Goal: Task Accomplishment & Management: Complete application form

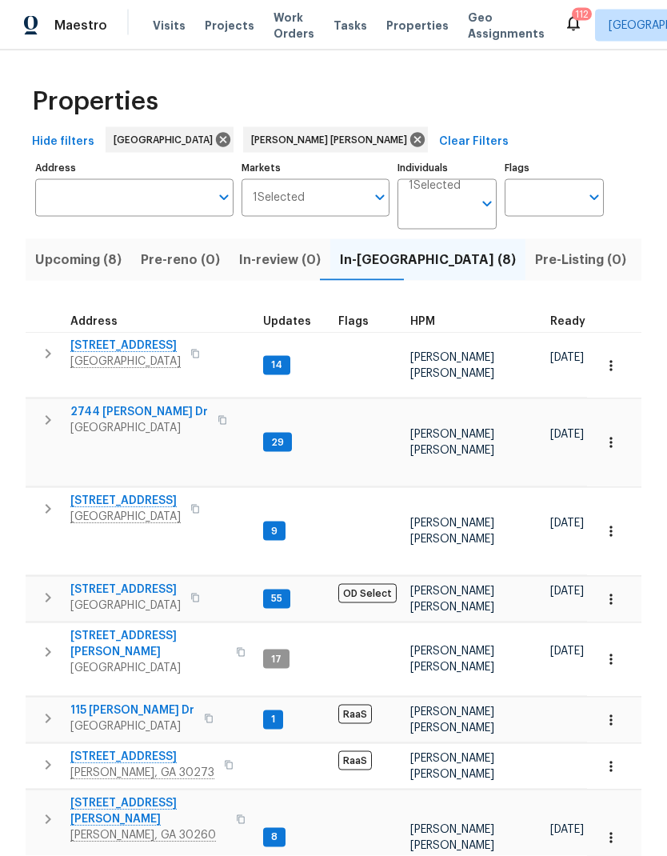
scroll to position [13, 0]
click at [57, 344] on icon "button" at bounding box center [47, 353] width 19 height 19
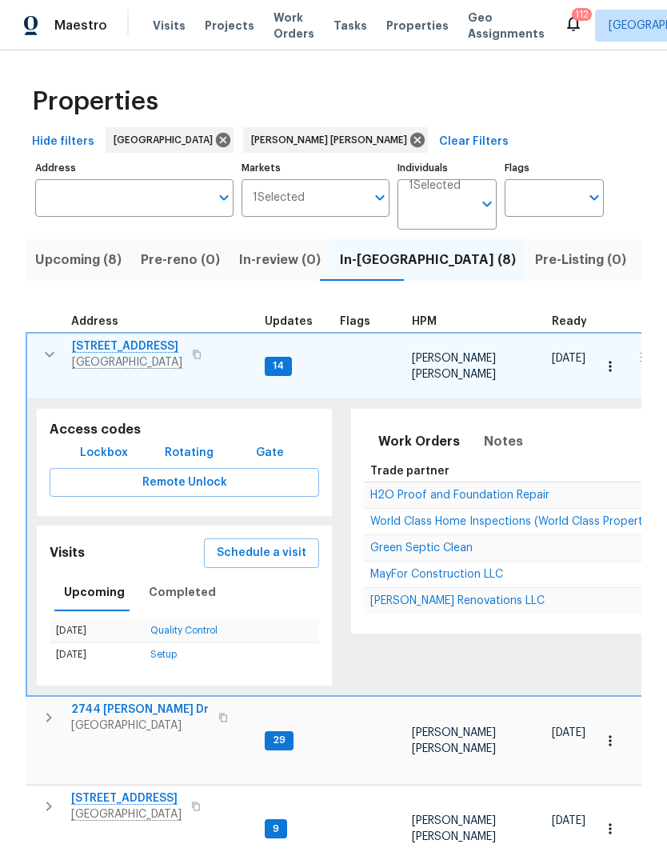
click at [293, 543] on span "Schedule a visit" at bounding box center [262, 553] width 90 height 20
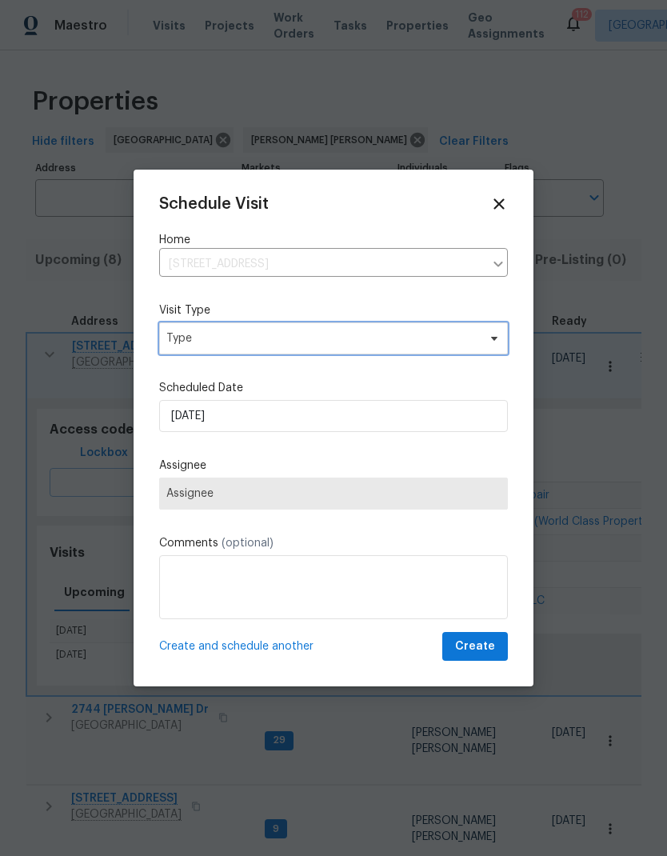
click at [273, 331] on span "Type" at bounding box center [333, 338] width 349 height 32
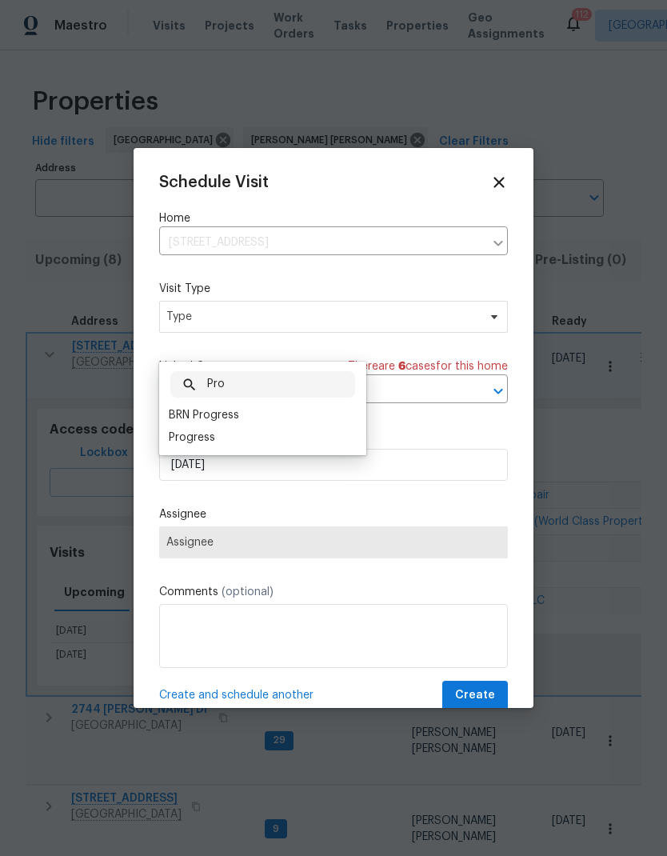
type input "Pro"
click at [209, 429] on div "Progress" at bounding box center [192, 437] width 46 height 16
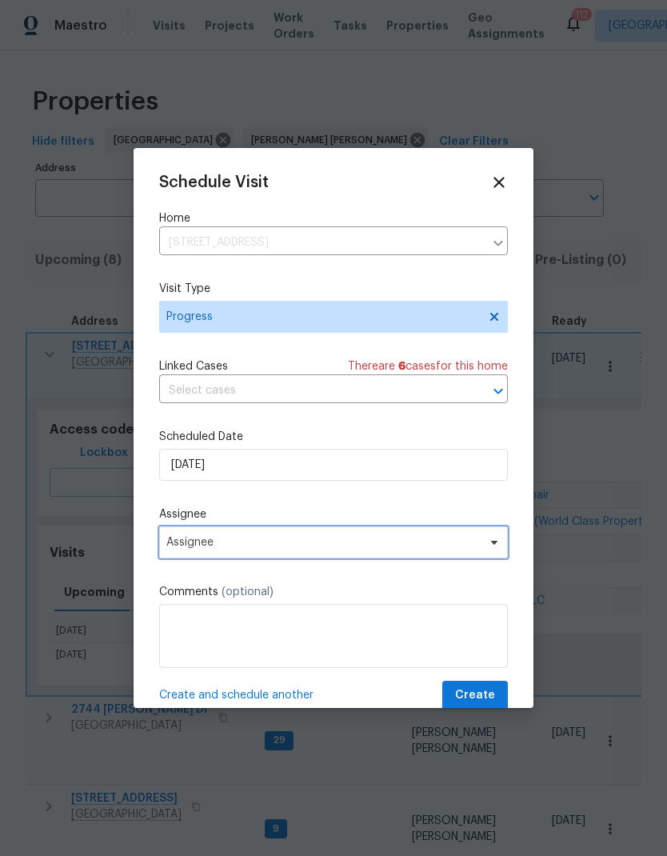
click at [248, 537] on span "Assignee" at bounding box center [333, 542] width 349 height 32
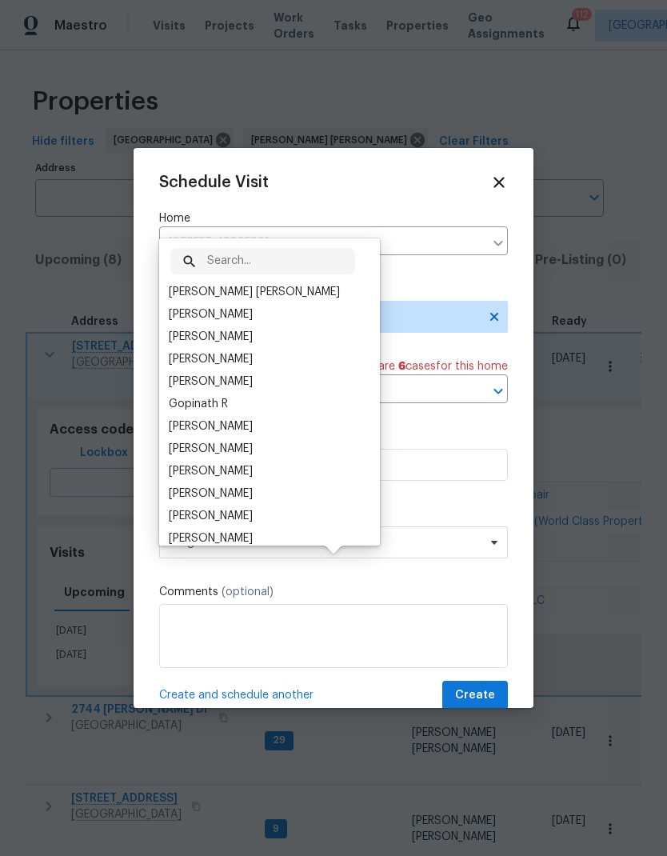
click at [278, 284] on div "[PERSON_NAME] [PERSON_NAME]" at bounding box center [254, 292] width 171 height 16
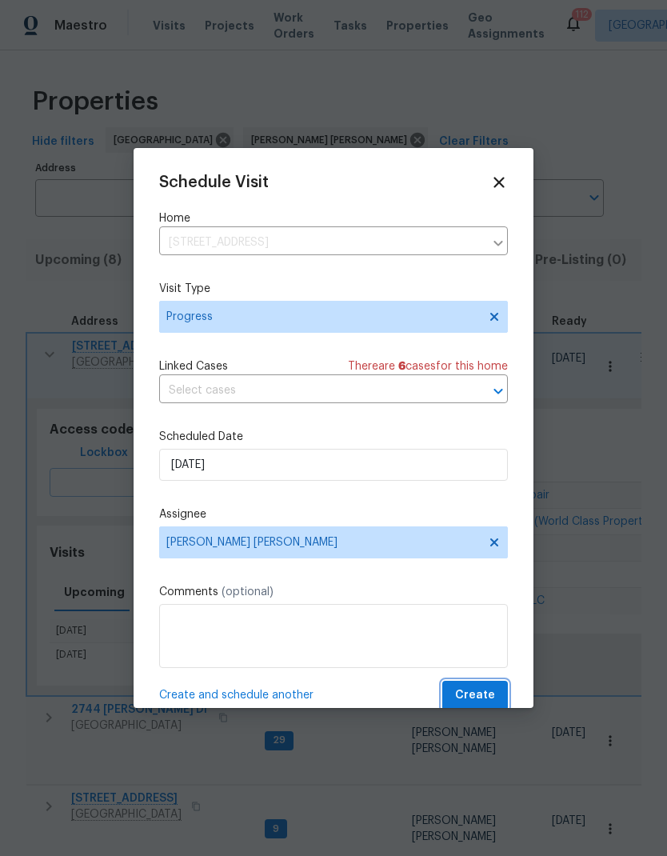
click at [491, 694] on span "Create" at bounding box center [475, 695] width 40 height 20
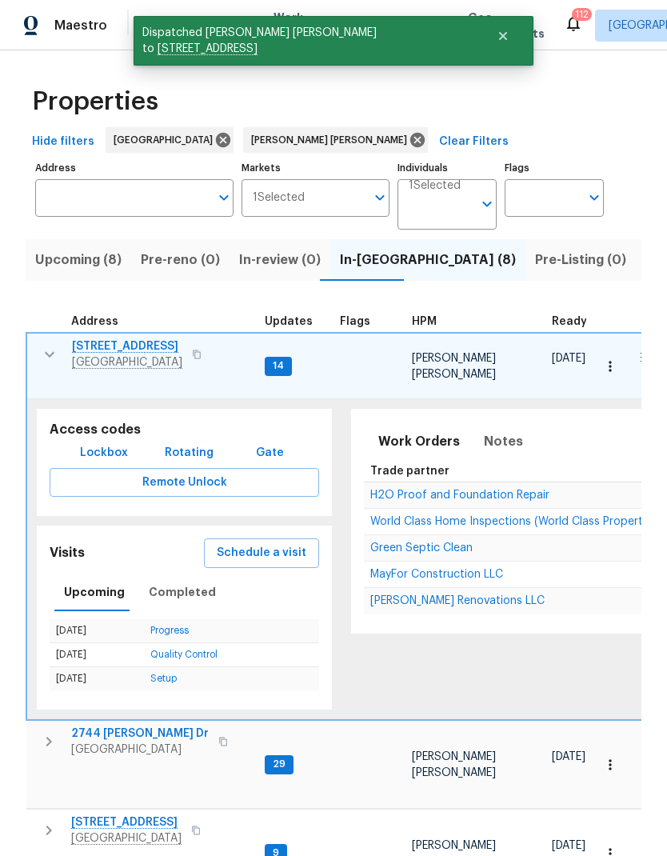
click at [42, 345] on icon "button" at bounding box center [49, 354] width 19 height 19
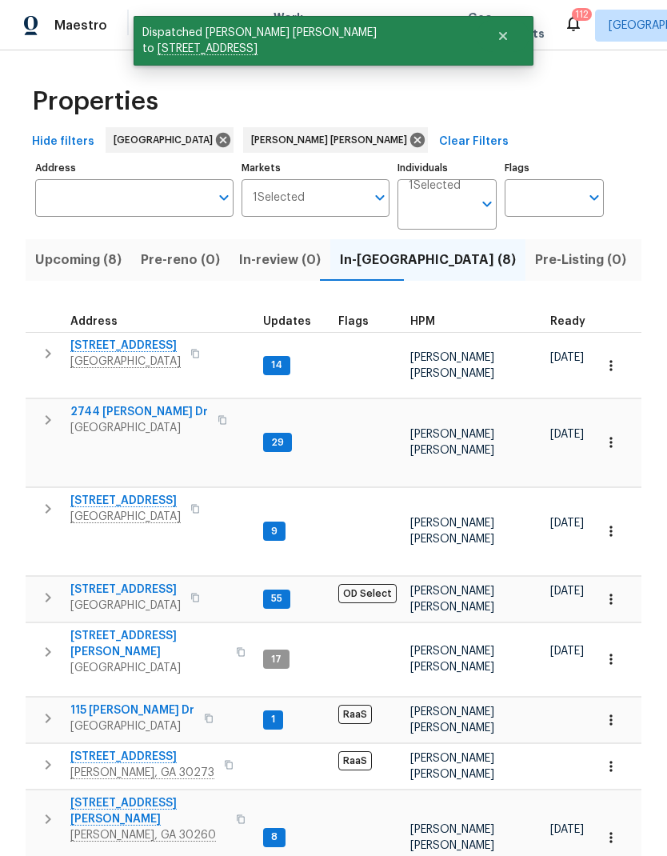
click at [50, 410] on icon "button" at bounding box center [47, 419] width 19 height 19
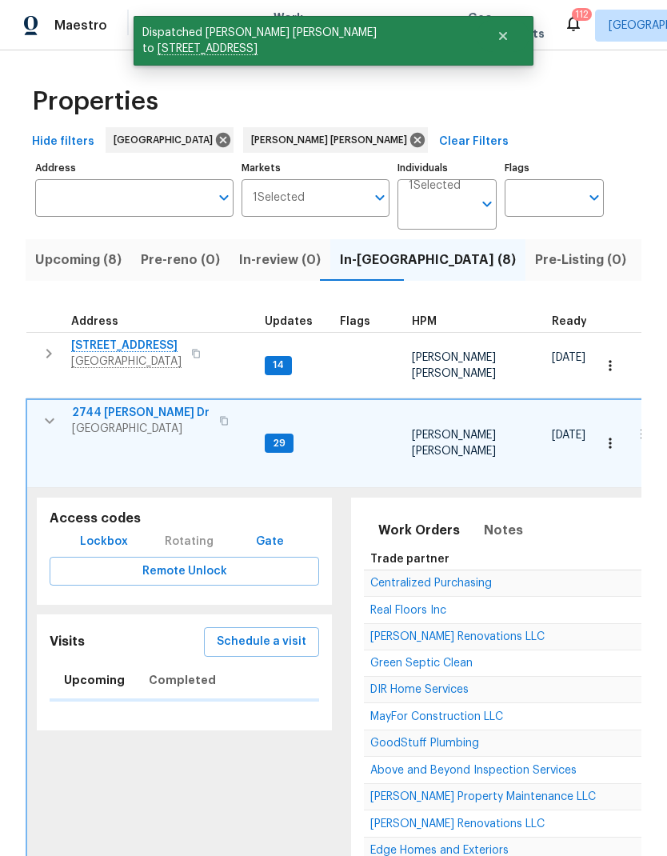
click at [283, 632] on span "Schedule a visit" at bounding box center [262, 642] width 90 height 20
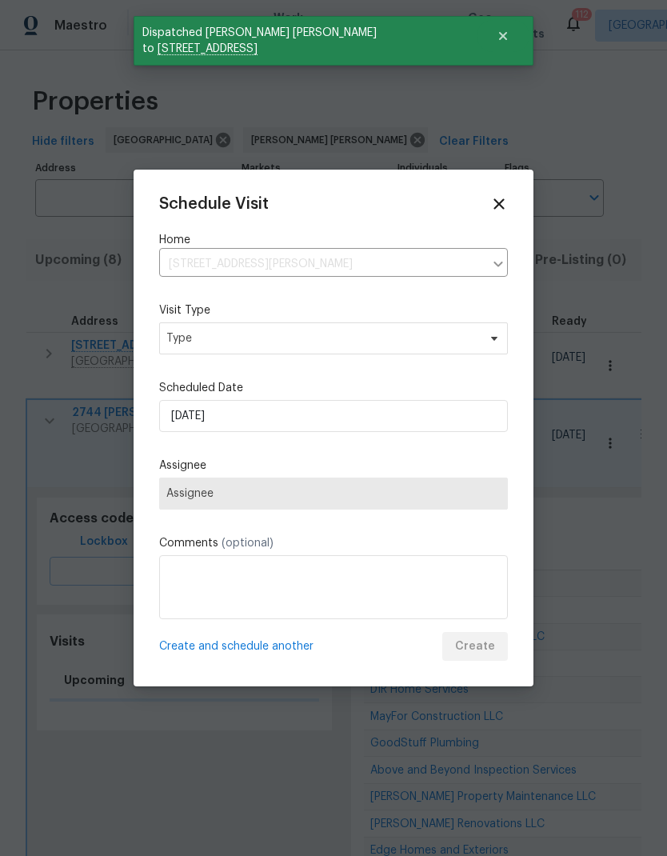
click at [257, 501] on span "Assignee" at bounding box center [333, 493] width 349 height 32
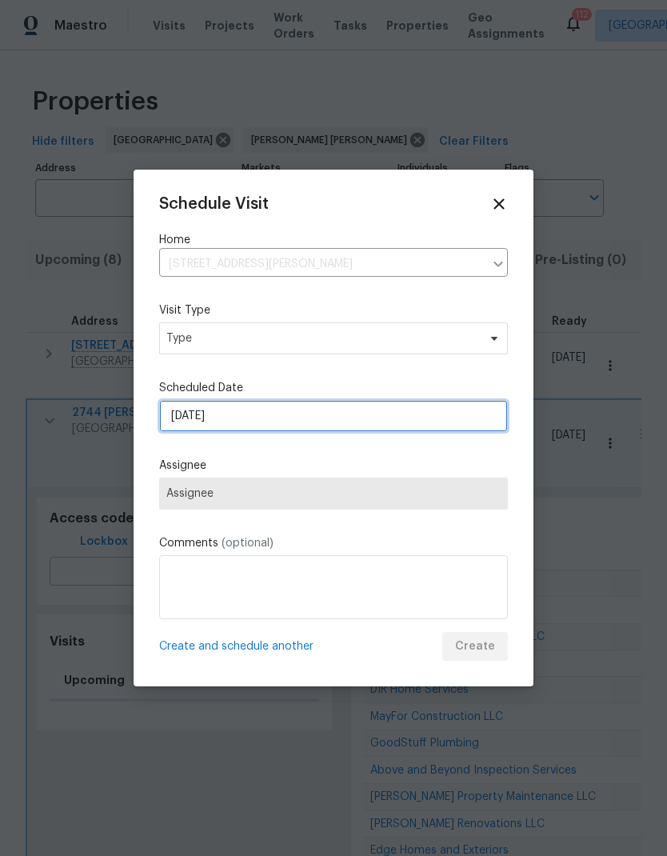
click at [298, 418] on input "[DATE]" at bounding box center [333, 416] width 349 height 32
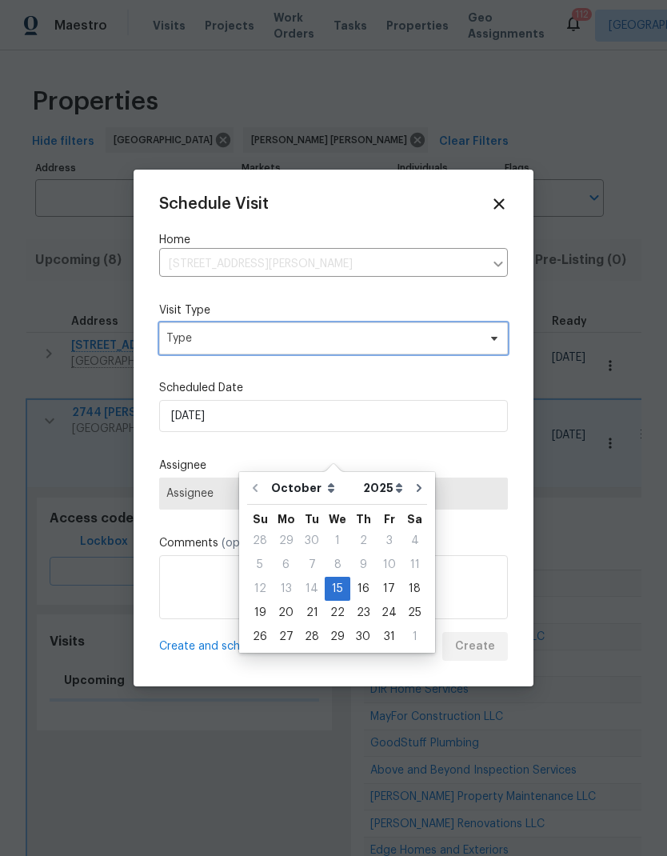
click at [271, 353] on span "Type" at bounding box center [333, 338] width 349 height 32
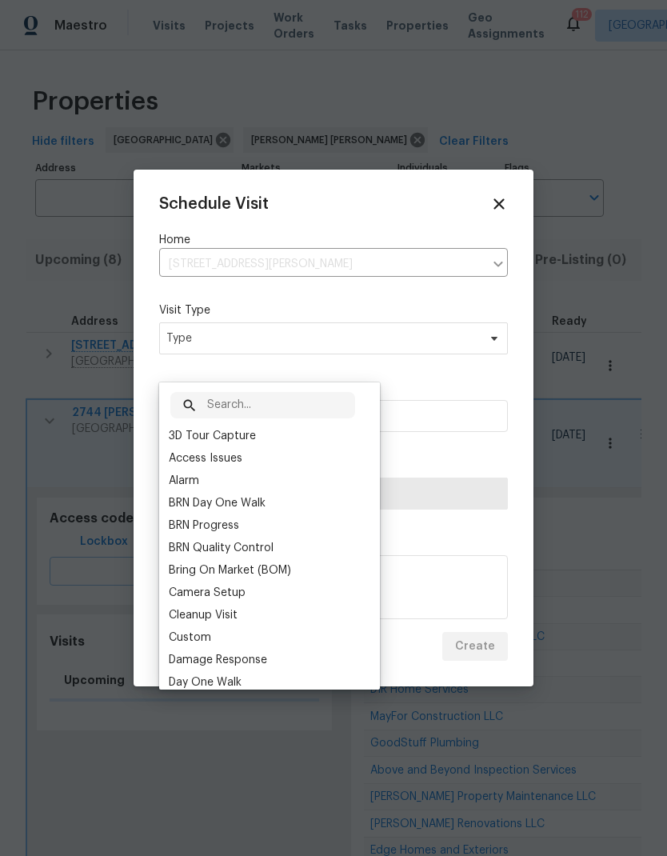
click at [273, 382] on div "​ 3D Tour Capture Access Issues Alarm BRN Day One Walk BRN Progress BRN Quality…" at bounding box center [269, 535] width 221 height 307
click at [317, 392] on input "text" at bounding box center [281, 405] width 148 height 26
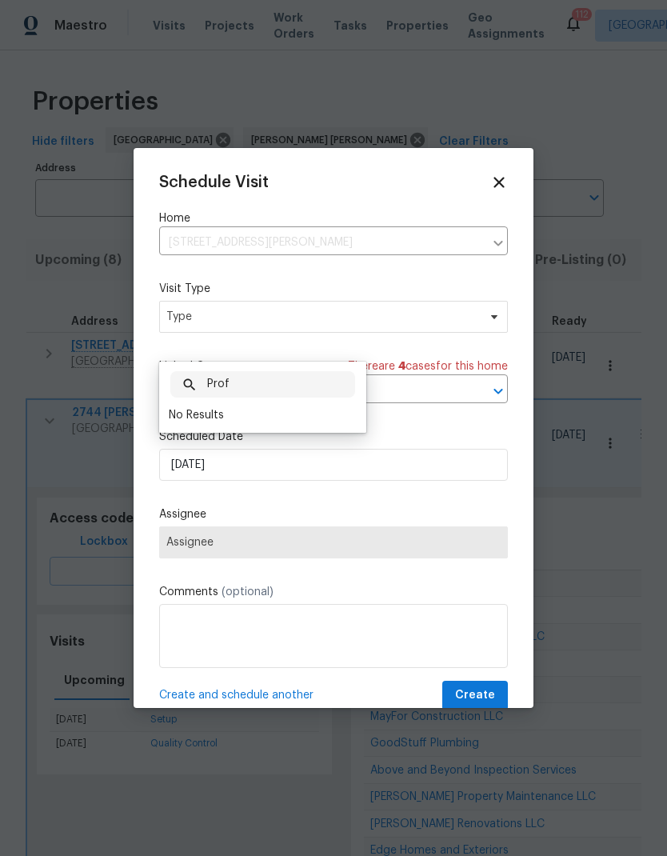
click at [265, 371] on input "Prof" at bounding box center [281, 384] width 148 height 26
type input "Prog"
click at [190, 429] on div "Progress" at bounding box center [192, 437] width 46 height 16
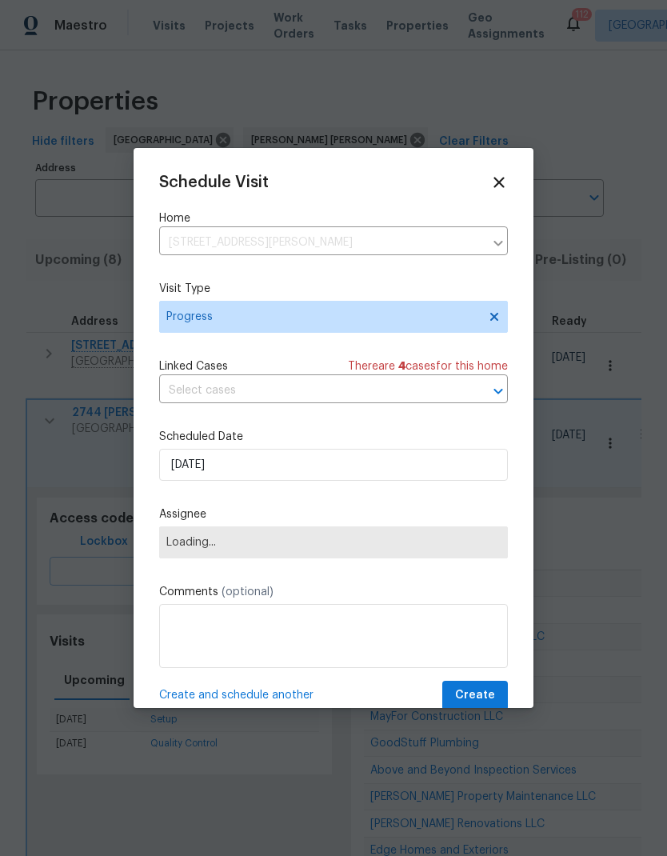
click at [251, 549] on span "Loading..." at bounding box center [333, 542] width 334 height 13
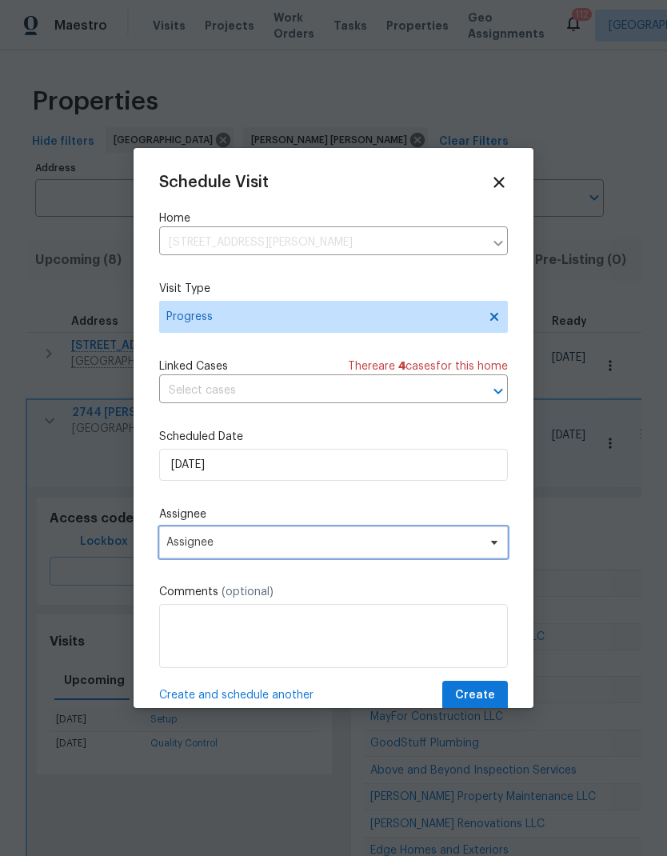
click at [305, 548] on span "Assignee" at bounding box center [322, 542] width 313 height 13
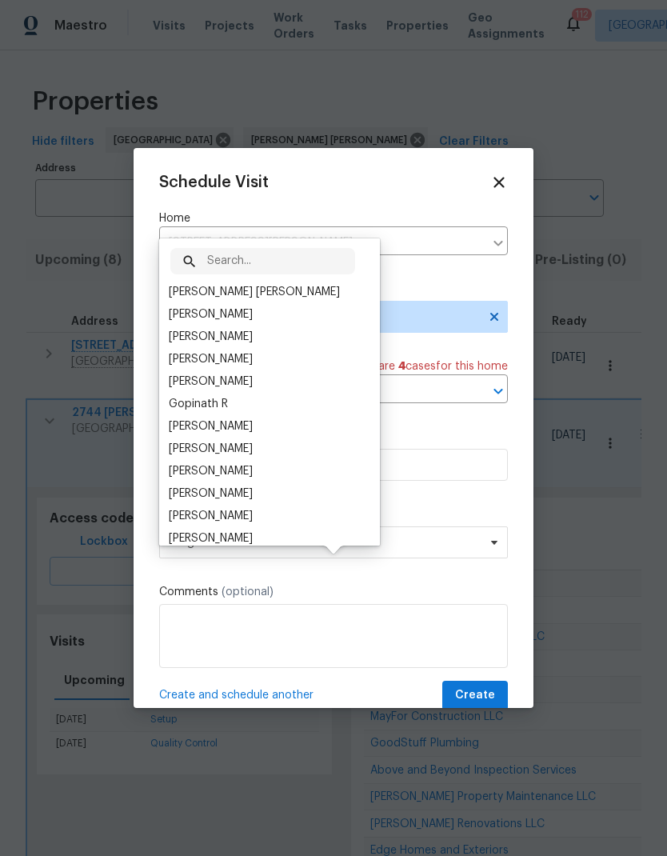
click at [278, 284] on div "[PERSON_NAME] [PERSON_NAME]" at bounding box center [254, 292] width 171 height 16
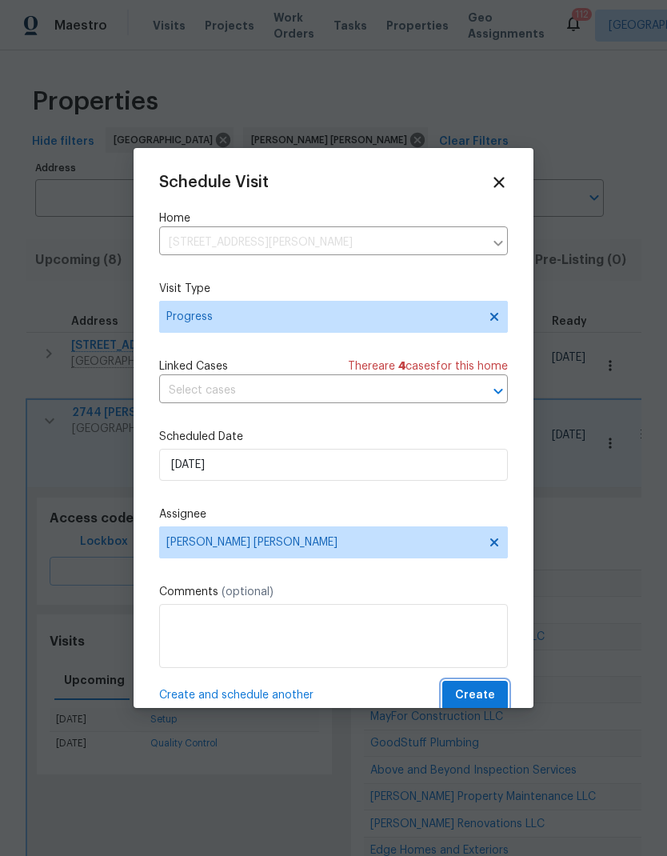
click at [497, 698] on button "Create" at bounding box center [475, 695] width 66 height 30
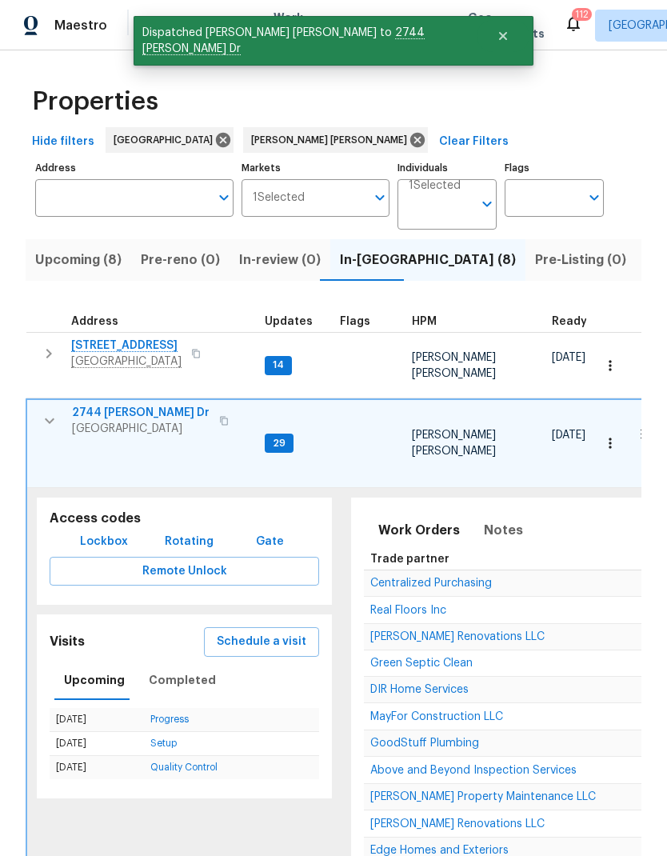
click at [50, 411] on icon "button" at bounding box center [49, 420] width 19 height 19
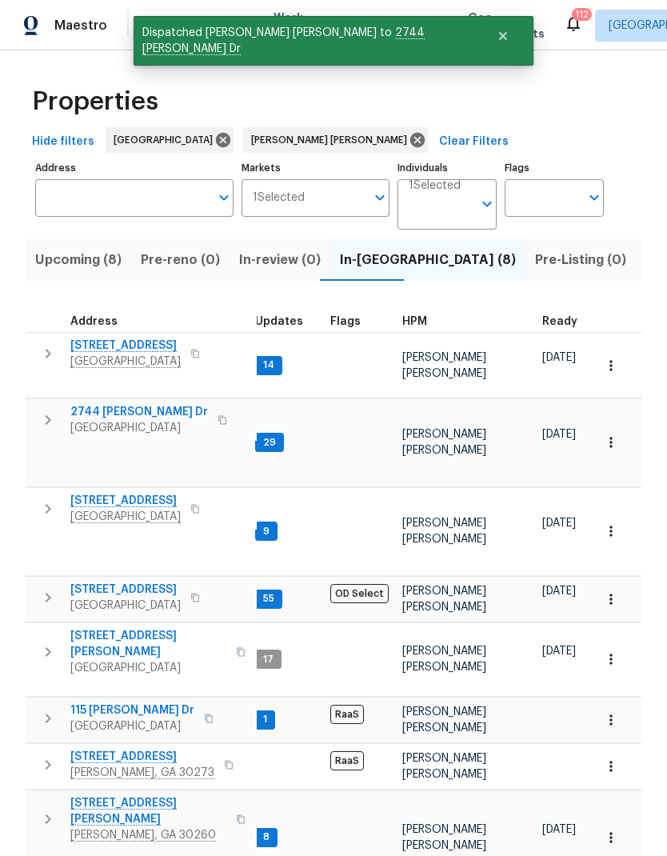
scroll to position [13, 8]
